Goal: Navigation & Orientation: Find specific page/section

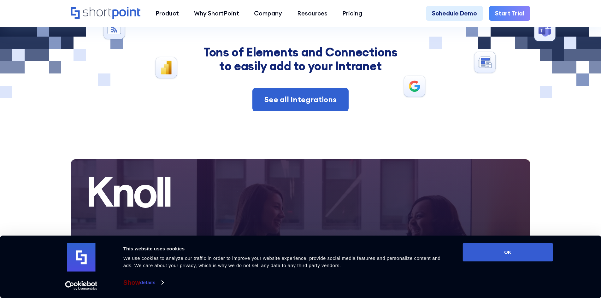
scroll to position [3063, 0]
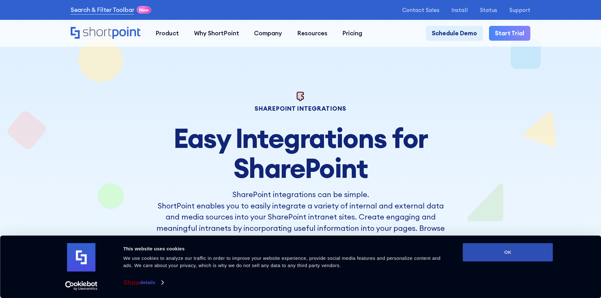
click at [488, 251] on button "OK" at bounding box center [508, 252] width 90 height 18
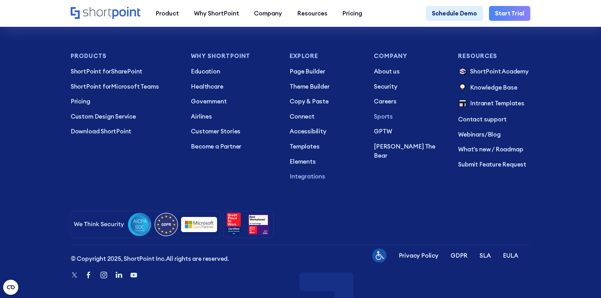
scroll to position [1177, 0]
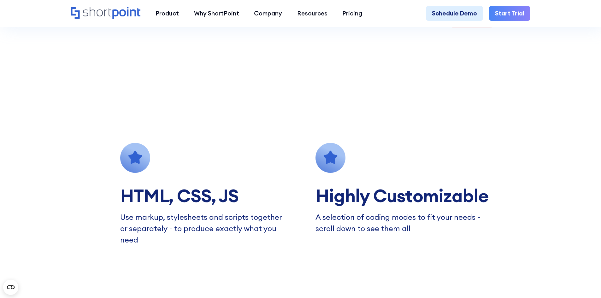
scroll to position [537, 0]
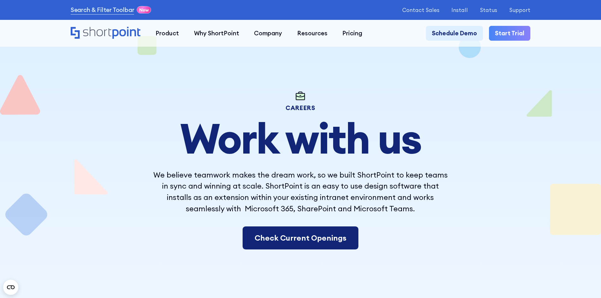
click at [340, 239] on link "Check Current Openings" at bounding box center [301, 238] width 116 height 23
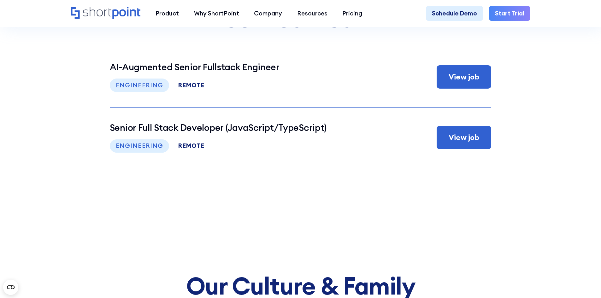
scroll to position [3235, 0]
